Goal: Navigation & Orientation: Find specific page/section

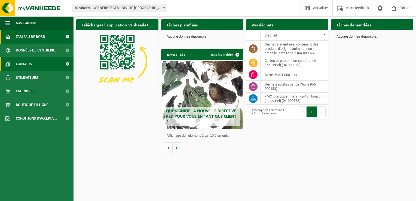
click at [33, 65] on link "Contacts" at bounding box center [37, 64] width 74 height 14
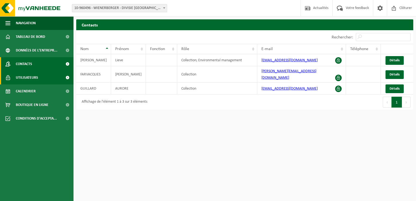
click at [51, 79] on link "Utilisateurs" at bounding box center [37, 78] width 74 height 14
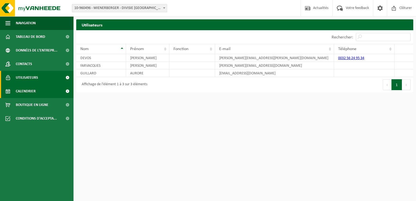
click at [23, 94] on span "Calendrier" at bounding box center [26, 91] width 20 height 14
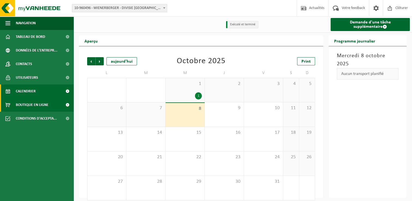
click at [31, 104] on span "Boutique en ligne" at bounding box center [32, 105] width 33 height 14
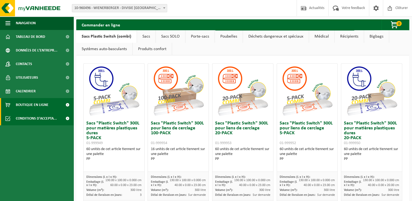
click at [27, 115] on span "Conditions d'accepta..." at bounding box center [36, 119] width 41 height 14
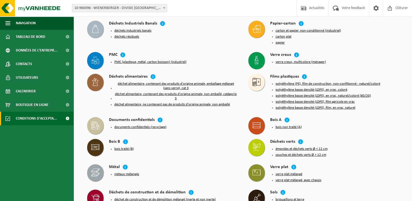
scroll to position [136, 0]
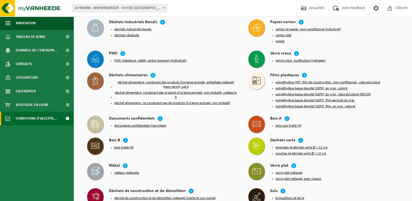
click at [227, 53] on div "PMC" at bounding box center [173, 54] width 129 height 6
